Goal: Transaction & Acquisition: Purchase product/service

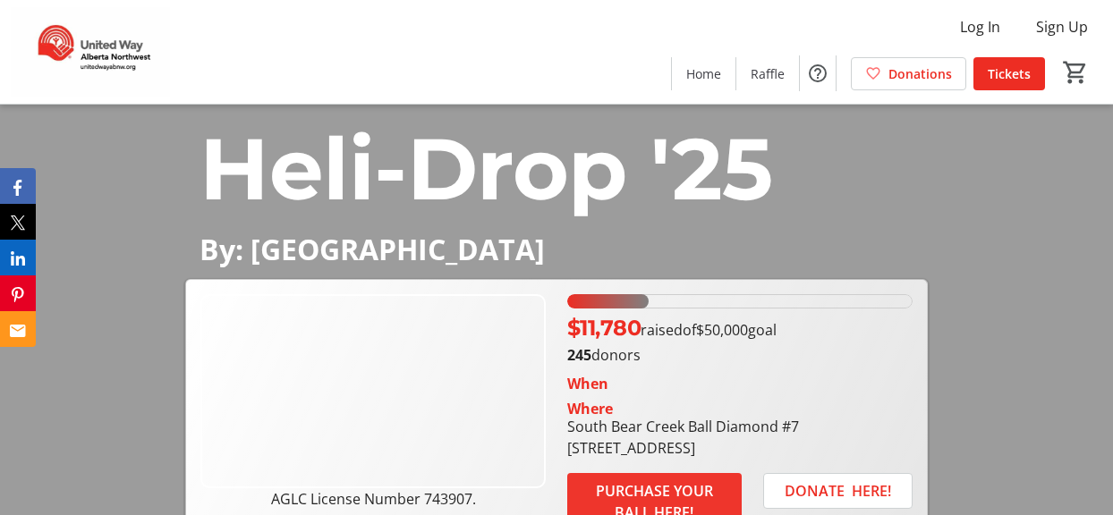
scroll to position [89, 0]
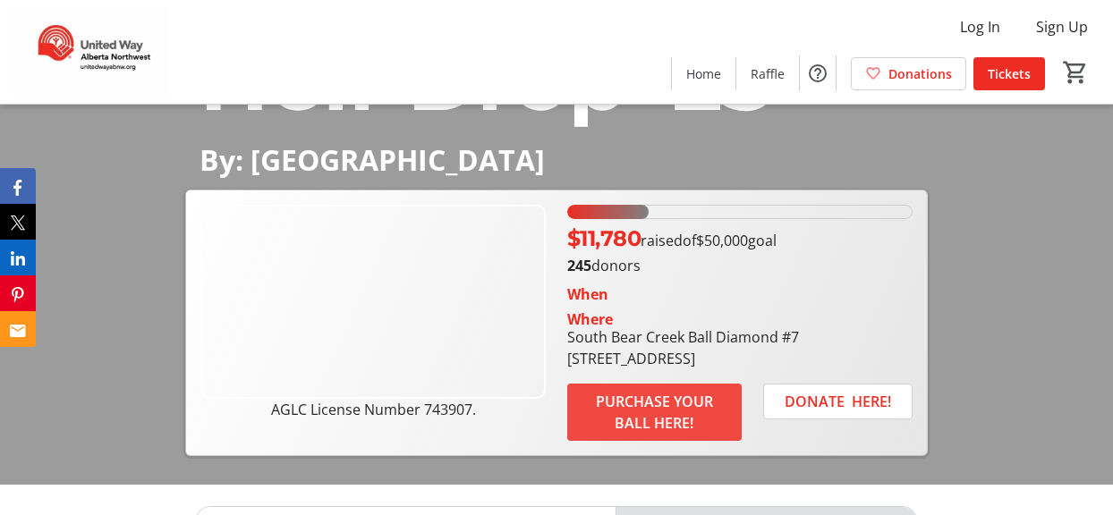
click at [677, 409] on span "PURCHASE YOUR BALL HERE!" at bounding box center [655, 412] width 132 height 43
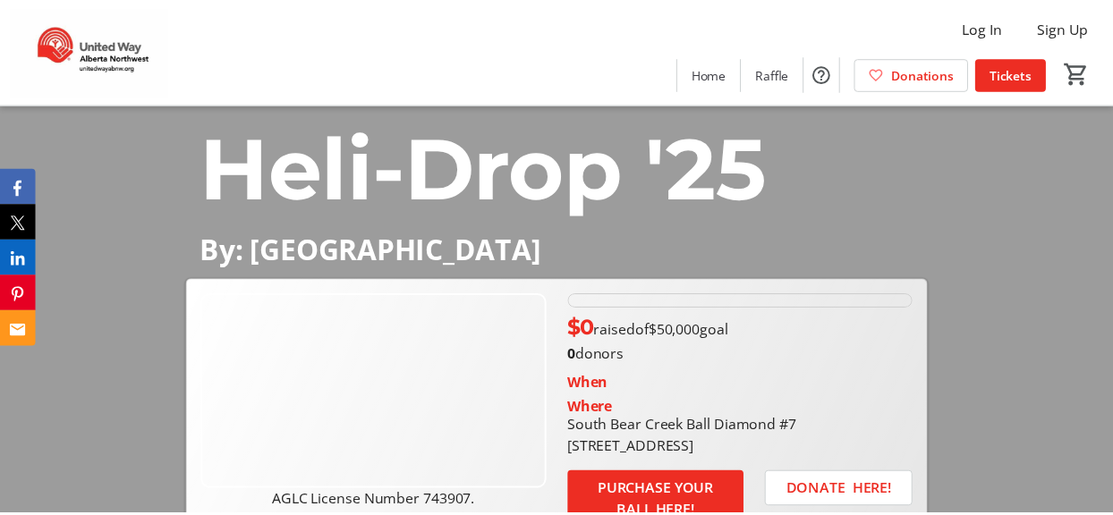
scroll to position [89, 0]
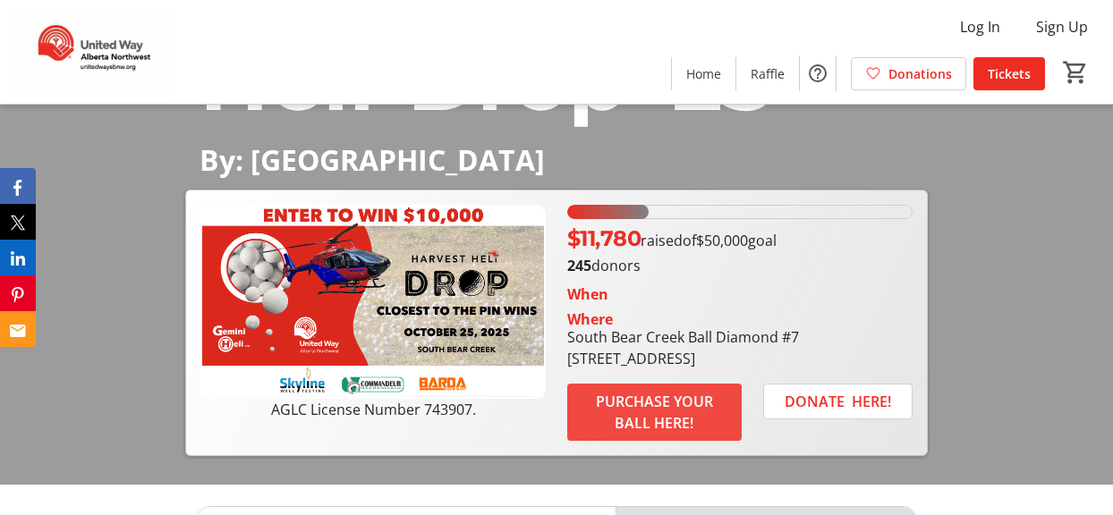
click at [669, 402] on span "PURCHASE YOUR BALL HERE!" at bounding box center [655, 412] width 132 height 43
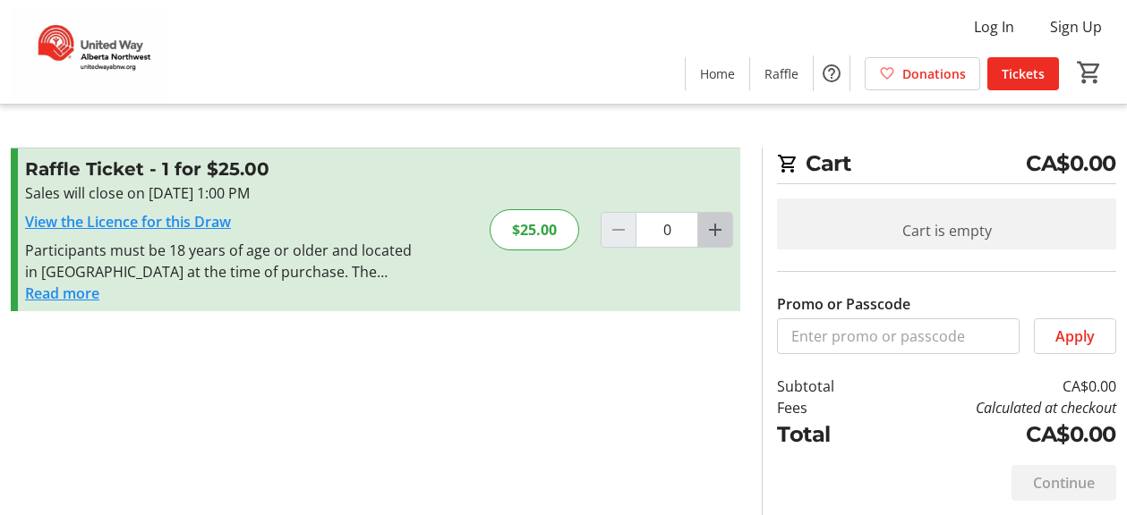
click at [707, 228] on mat-icon "Increment by one" at bounding box center [714, 229] width 21 height 21
type input "1"
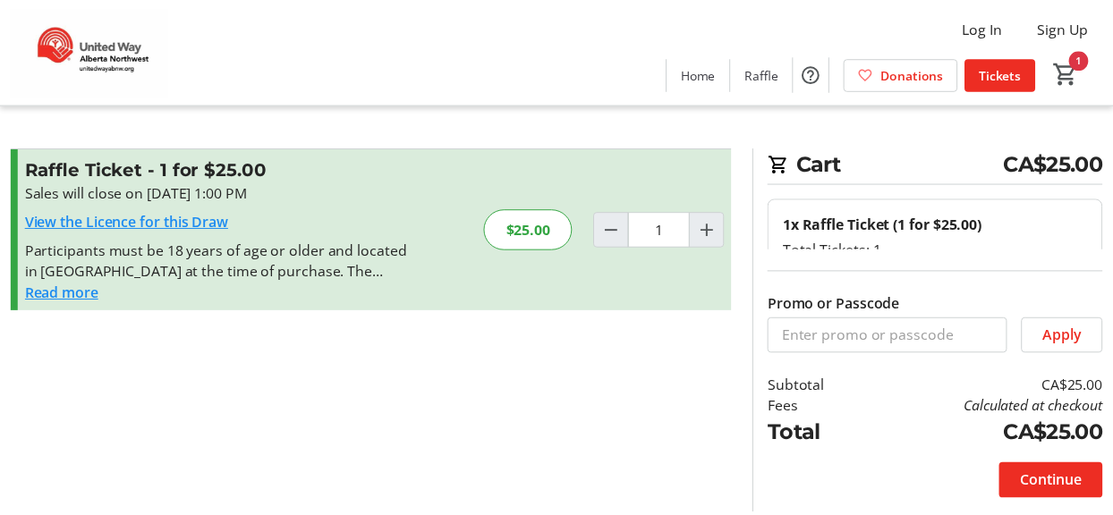
scroll to position [94, 0]
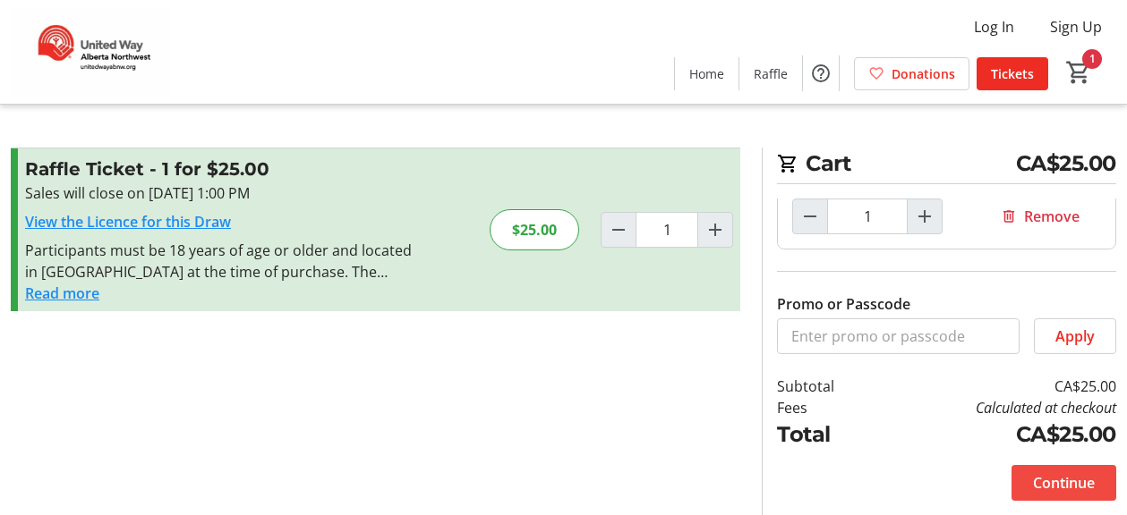
click at [1069, 471] on button "Continue" at bounding box center [1063, 483] width 105 height 36
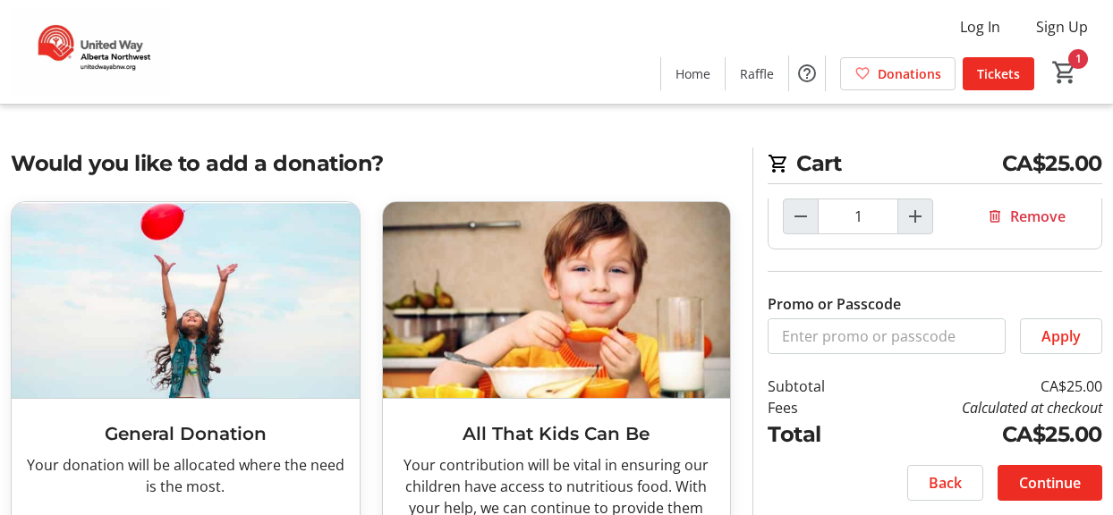
scroll to position [155, 0]
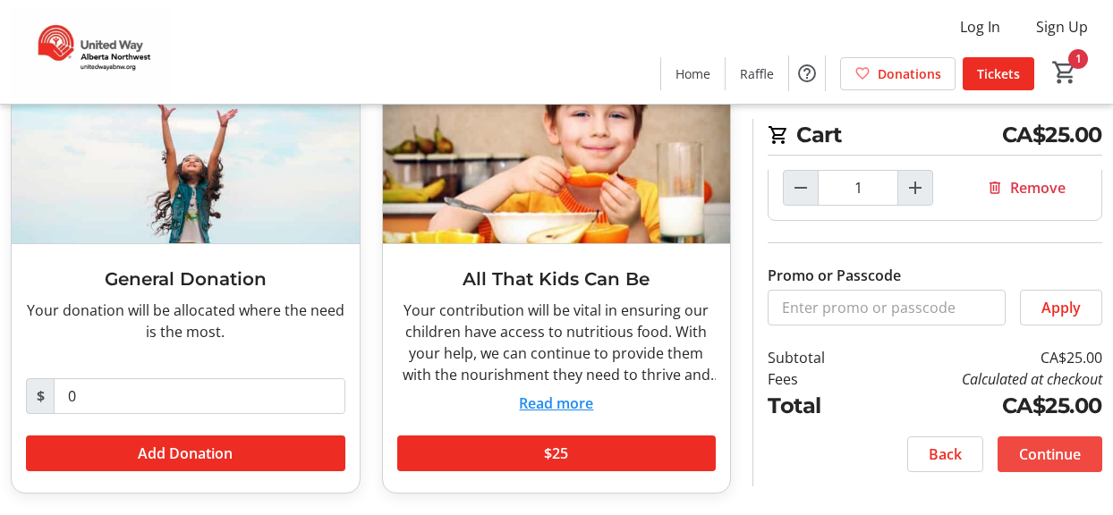
click at [1039, 456] on span "Continue" at bounding box center [1050, 454] width 62 height 21
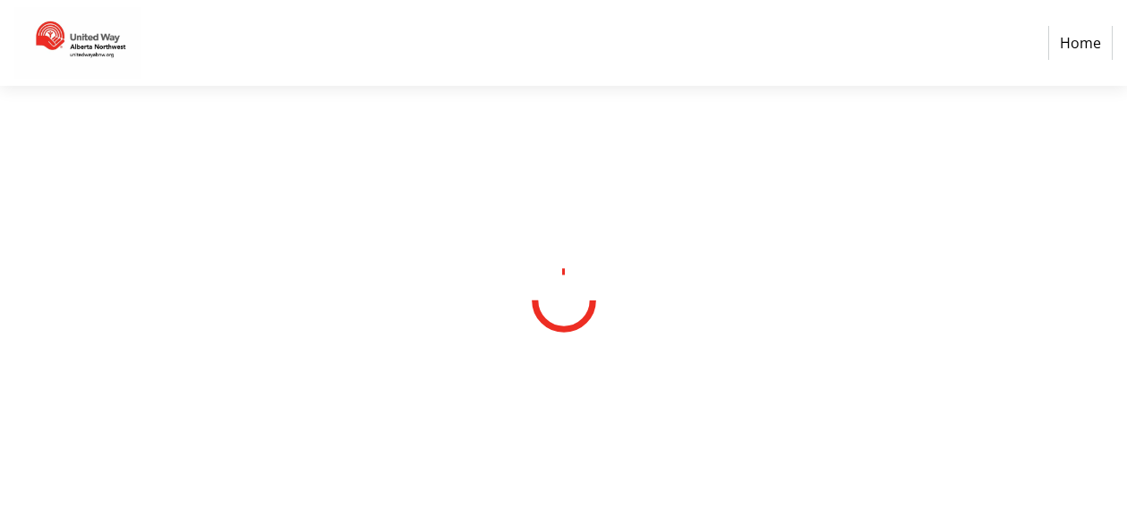
select select "CA"
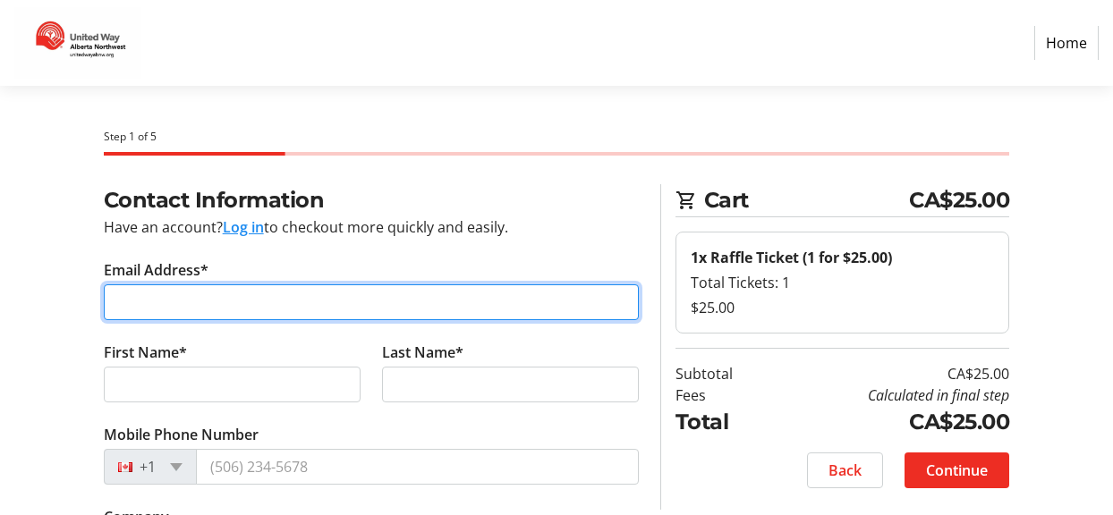
click at [264, 311] on input "Email Address*" at bounding box center [371, 303] width 535 height 36
type input "[EMAIL_ADDRESS][DOMAIN_NAME]"
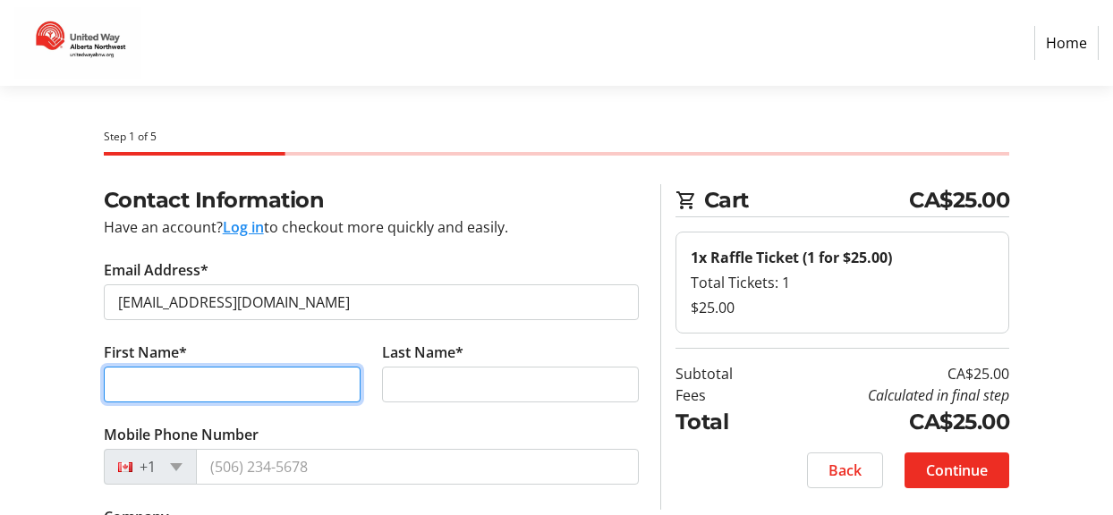
type input "[PERSON_NAME]"
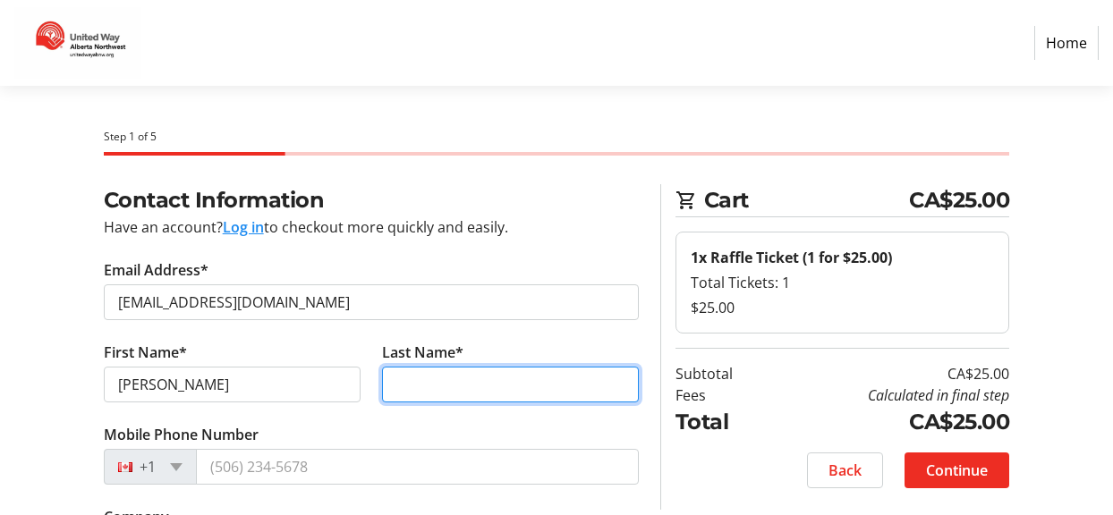
type input "Hiitola"
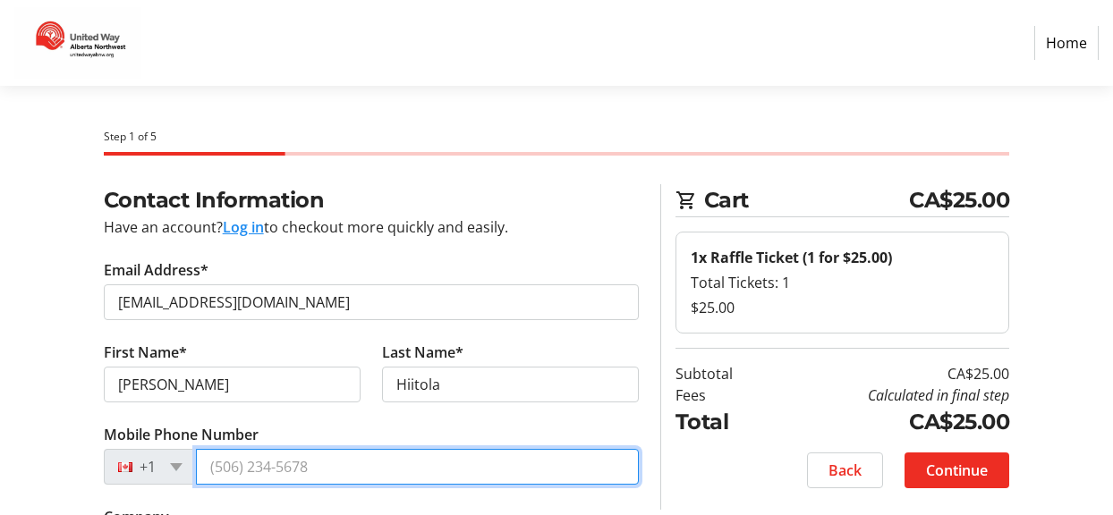
type input "[PHONE_NUMBER]"
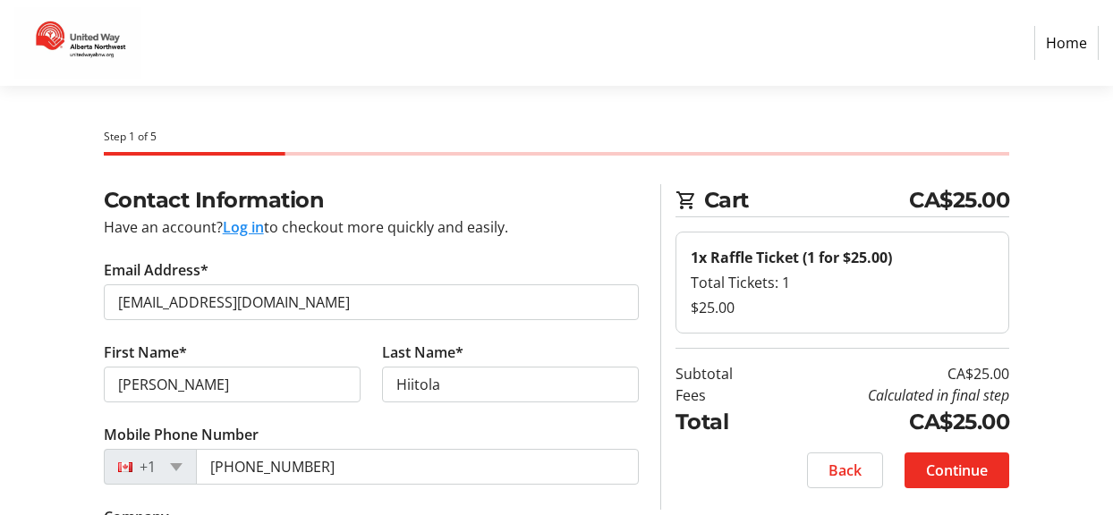
type input "[PERSON_NAME] Builders"
type input "[STREET_ADDRESS]"
type input "GRANDE PRAIRIE"
type input "T8V1B7"
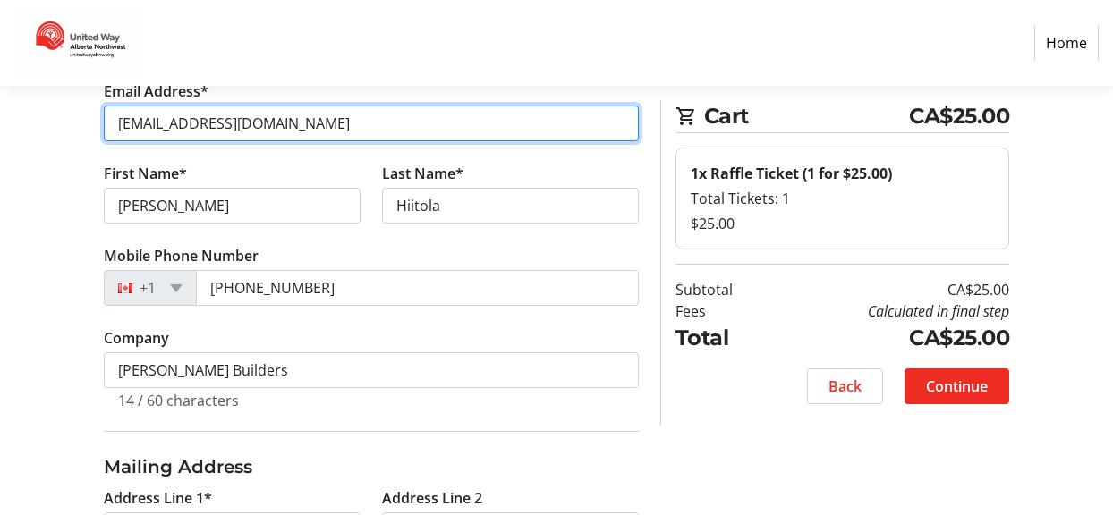
scroll to position [268, 0]
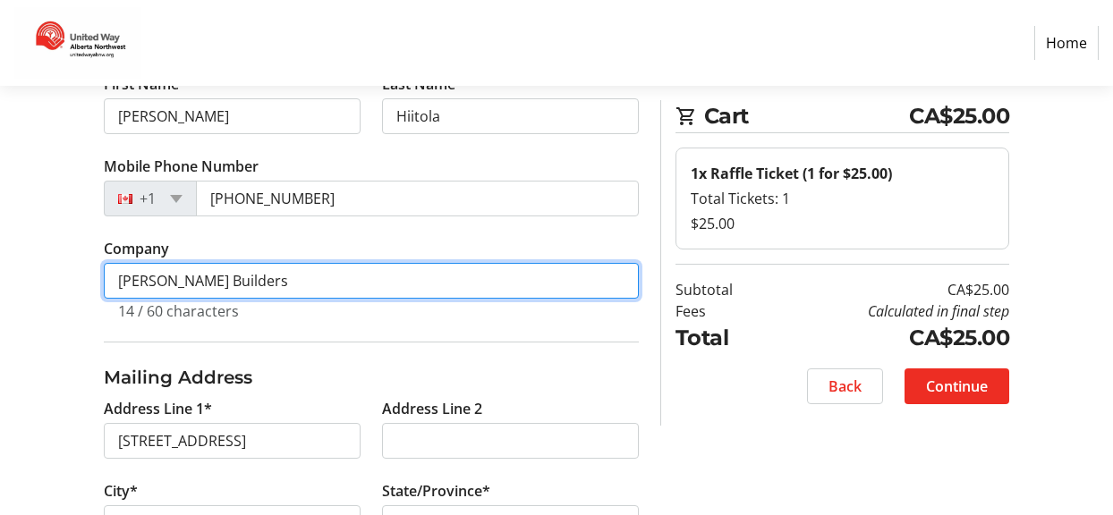
drag, startPoint x: 182, startPoint y: 287, endPoint x: -35, endPoint y: 285, distance: 216.6
click at [0, 285] on html "Home Step 1 of 5 Cart CA$25.00 1x Raffle Ticket (1 for $25.00) Total Tickets: 1…" at bounding box center [556, 255] width 1113 height 1047
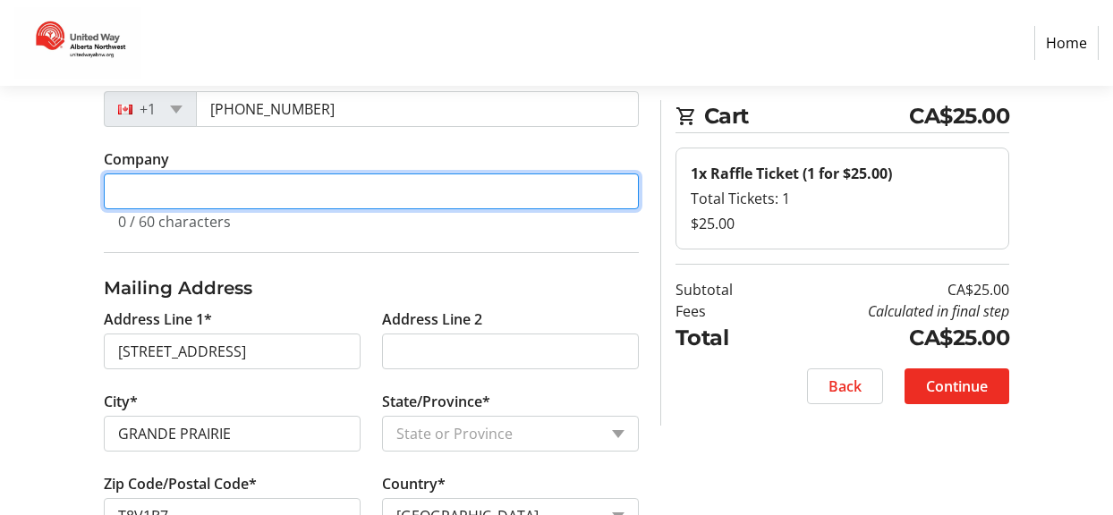
scroll to position [447, 0]
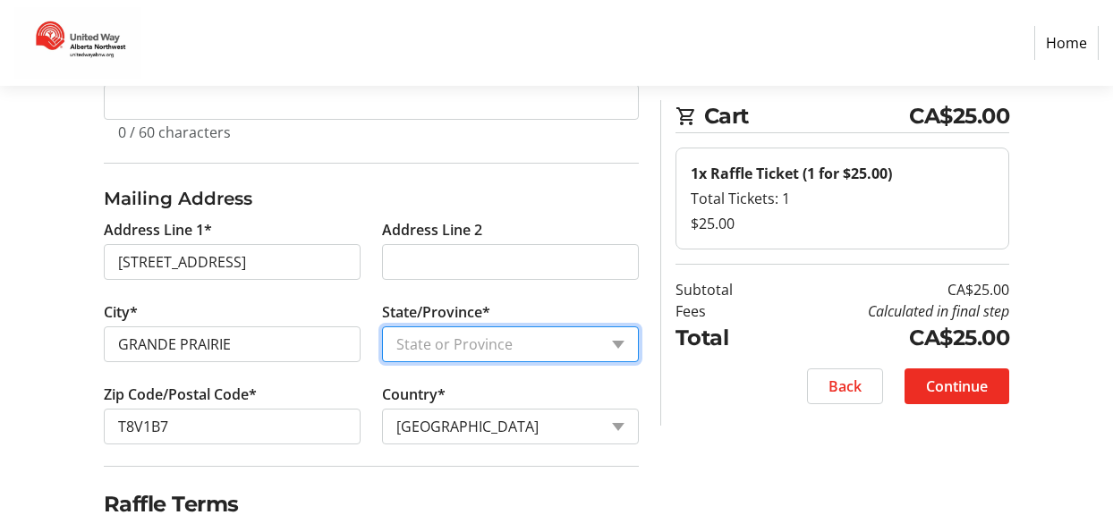
click at [489, 344] on select "State or Province State or Province [GEOGRAPHIC_DATA] [GEOGRAPHIC_DATA] [GEOGRA…" at bounding box center [510, 345] width 257 height 36
select select "AB"
click at [382, 327] on select "State or Province State or Province [GEOGRAPHIC_DATA] [GEOGRAPHIC_DATA] [GEOGRA…" at bounding box center [510, 345] width 257 height 36
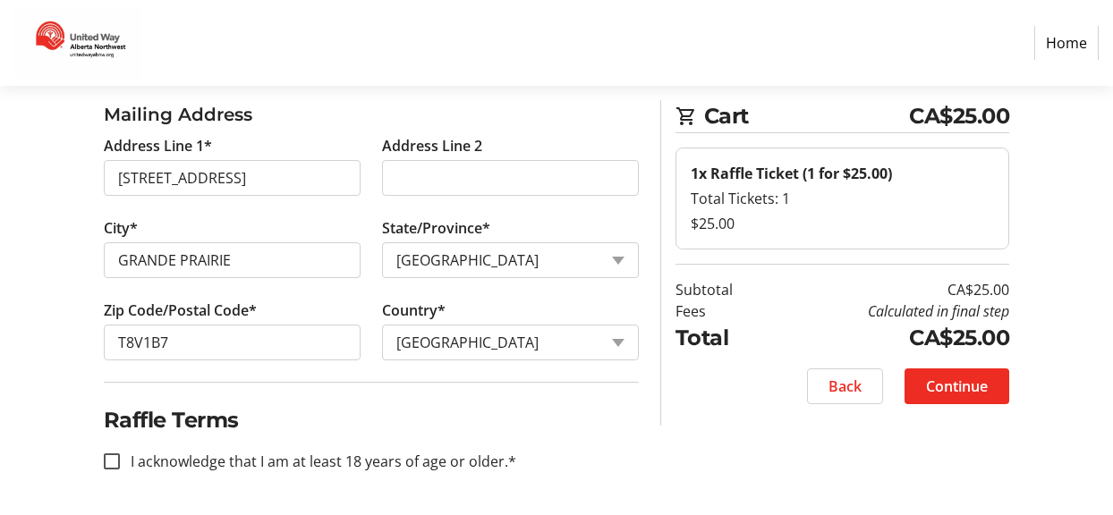
click at [276, 460] on label "I acknowledge that I am at least 18 years of age or older.*" at bounding box center [318, 461] width 396 height 21
click at [120, 460] on input "I acknowledge that I am at least 18 years of age or older.*" at bounding box center [112, 462] width 16 height 16
checkbox input "true"
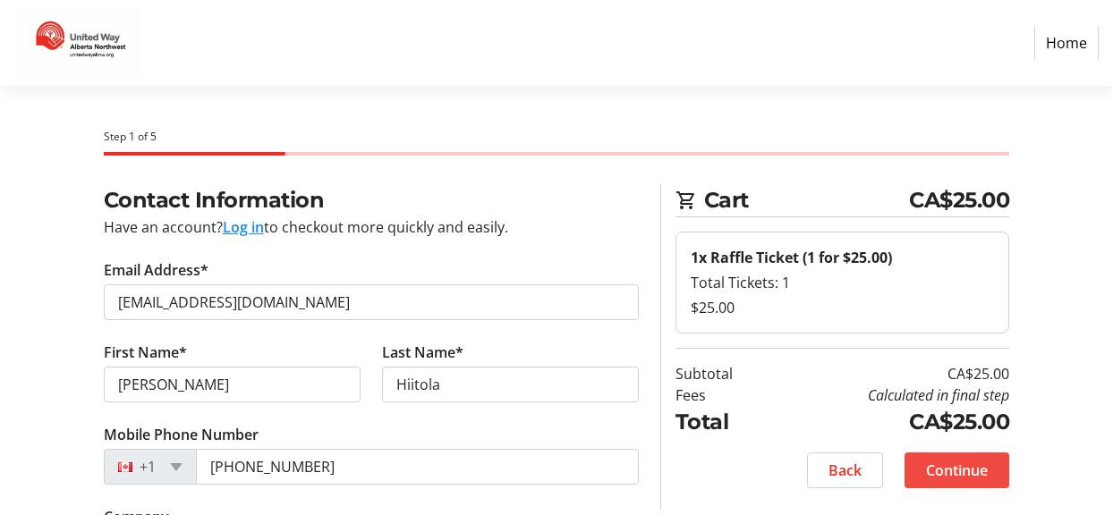
click at [962, 463] on span "Continue" at bounding box center [957, 470] width 62 height 21
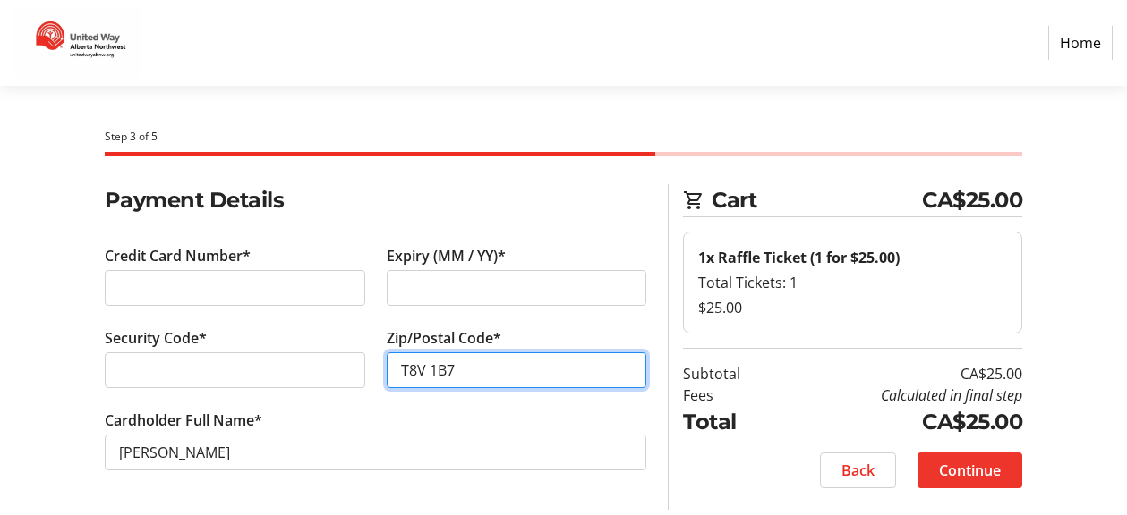
type input "T8V 1B7"
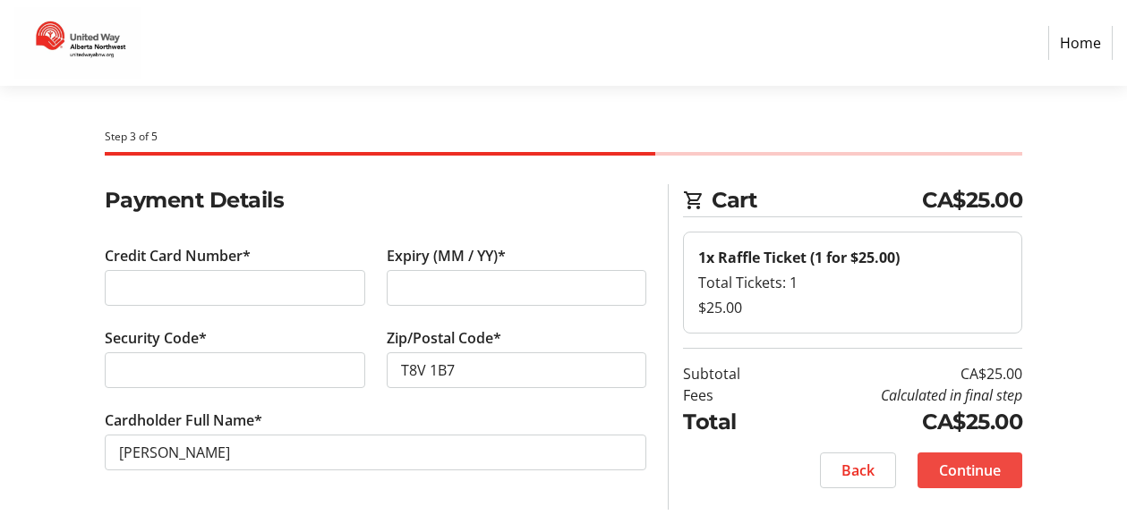
click at [997, 459] on span at bounding box center [969, 470] width 105 height 43
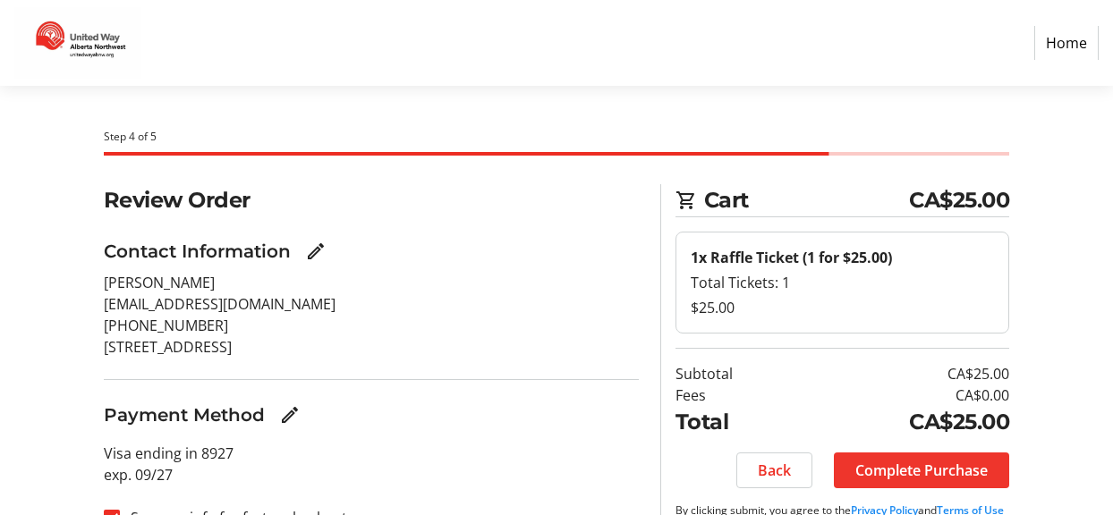
click at [924, 472] on span "Complete Purchase" at bounding box center [922, 470] width 132 height 21
